Goal: Task Accomplishment & Management: Complete application form

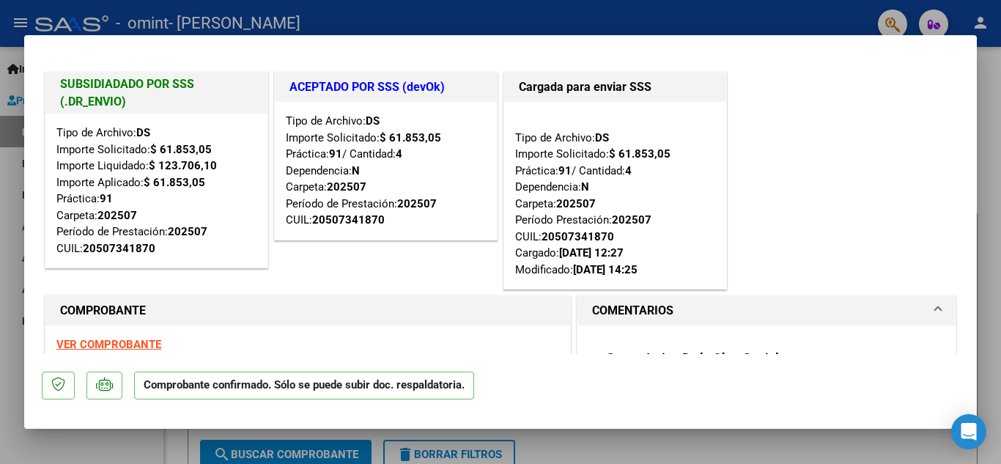
click at [547, 14] on div at bounding box center [500, 232] width 1001 height 464
type input "$ 0,00"
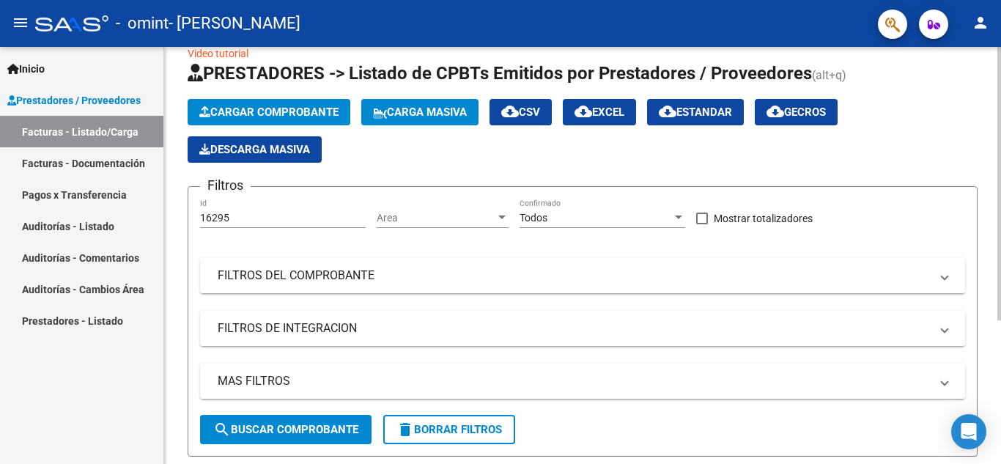
scroll to position [26, 0]
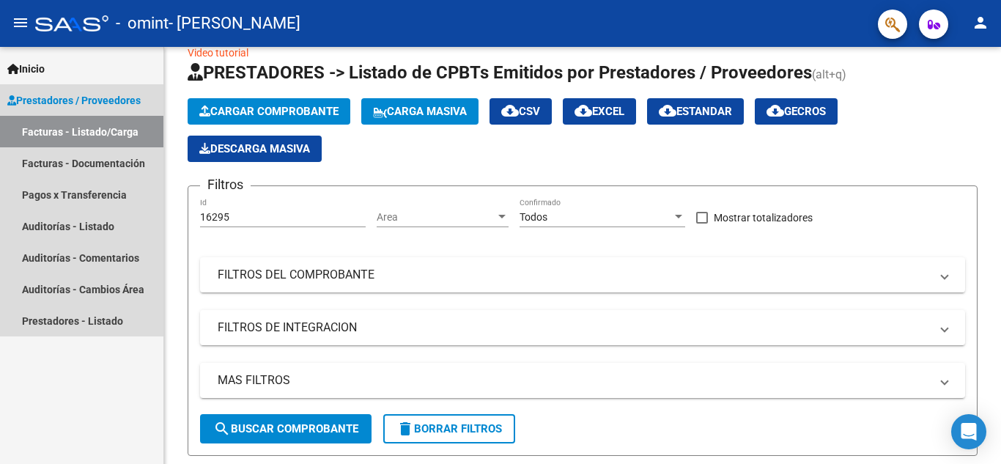
click at [115, 126] on link "Facturas - Listado/Carga" at bounding box center [81, 132] width 163 height 32
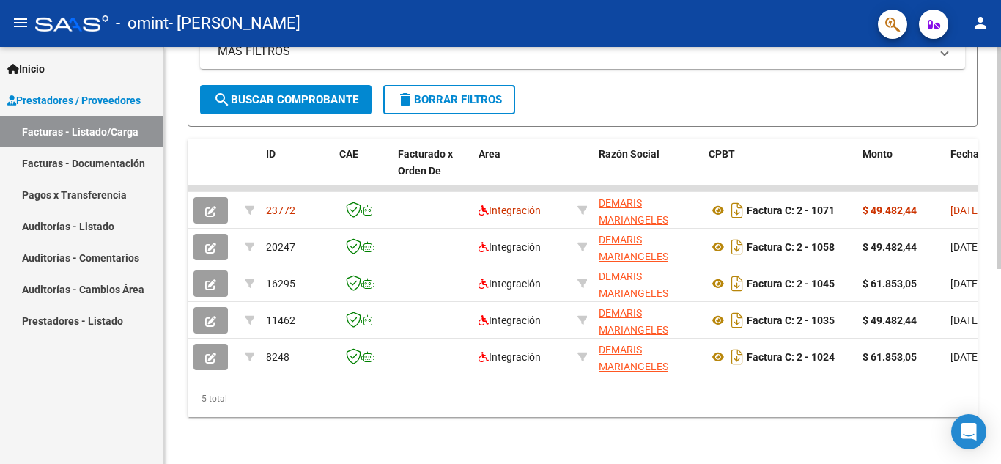
scroll to position [366, 0]
